Goal: Find specific page/section: Find specific page/section

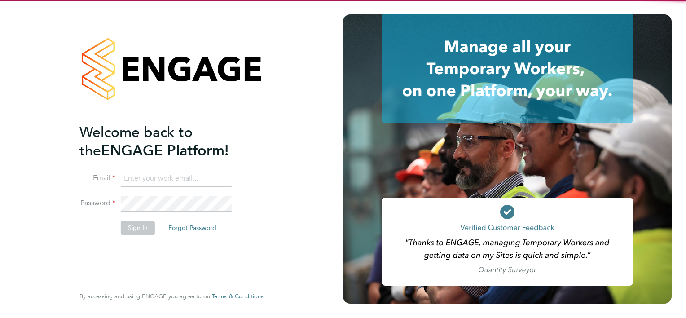
type input "[PERSON_NAME][EMAIL_ADDRESS][PERSON_NAME][DOMAIN_NAME]"
click at [98, 239] on li "Sign In Forgot Password" at bounding box center [166, 231] width 175 height 23
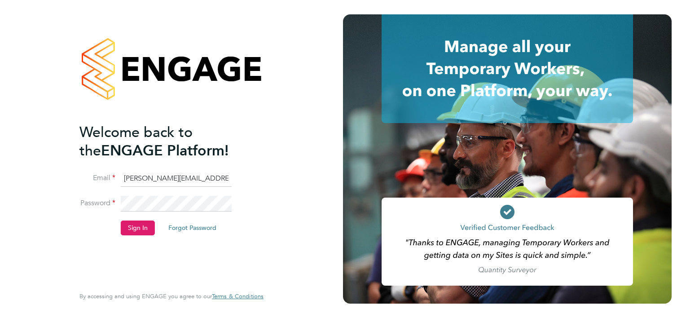
click at [139, 228] on button "Sign In" at bounding box center [138, 227] width 34 height 14
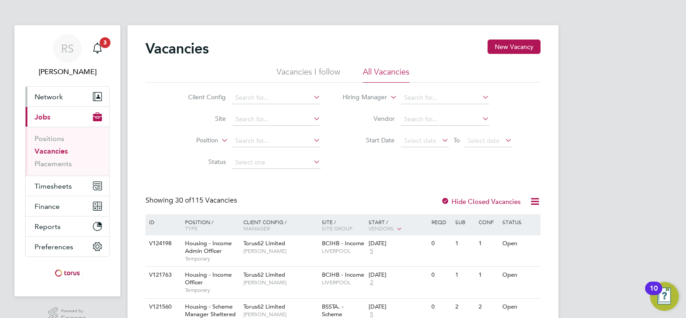
click at [61, 97] on span "Network" at bounding box center [49, 96] width 28 height 9
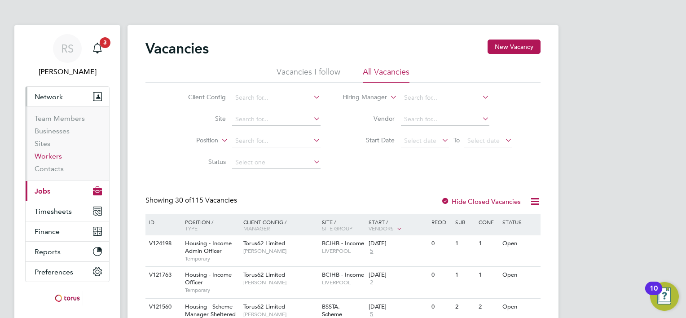
click at [59, 158] on link "Workers" at bounding box center [48, 156] width 27 height 9
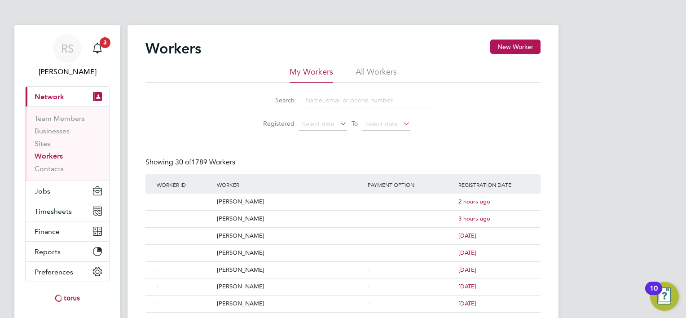
drag, startPoint x: 393, startPoint y: 74, endPoint x: 386, endPoint y: 78, distance: 8.1
click at [393, 74] on li "All Workers" at bounding box center [375, 74] width 41 height 16
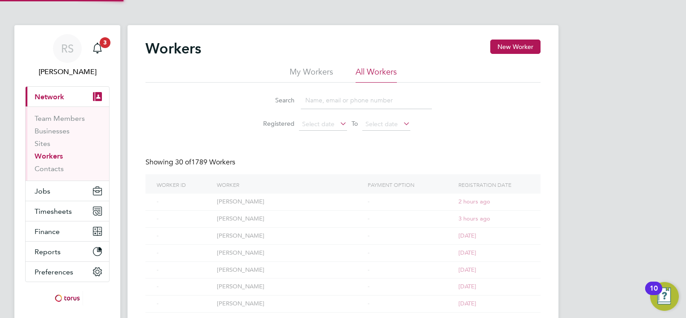
click at [355, 95] on input at bounding box center [366, 101] width 131 height 18
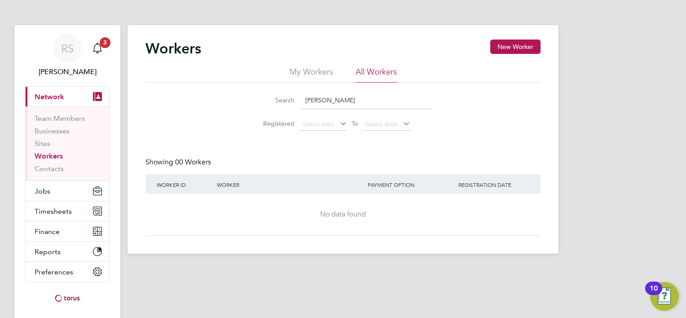
type input "o'hanlon"
